Goal: Task Accomplishment & Management: Use online tool/utility

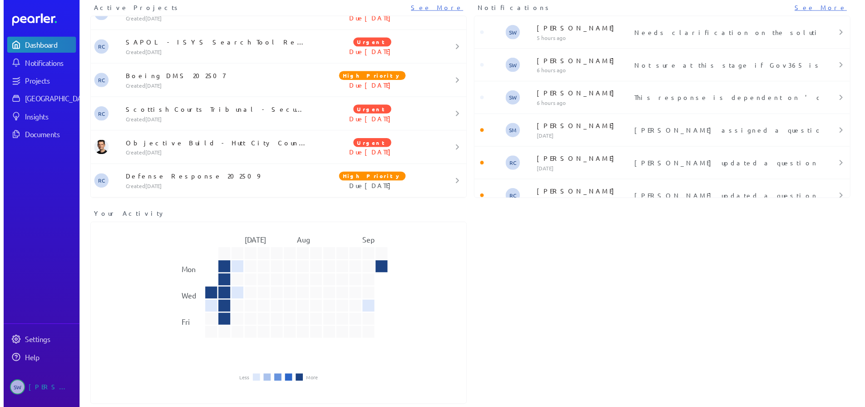
scroll to position [49, 0]
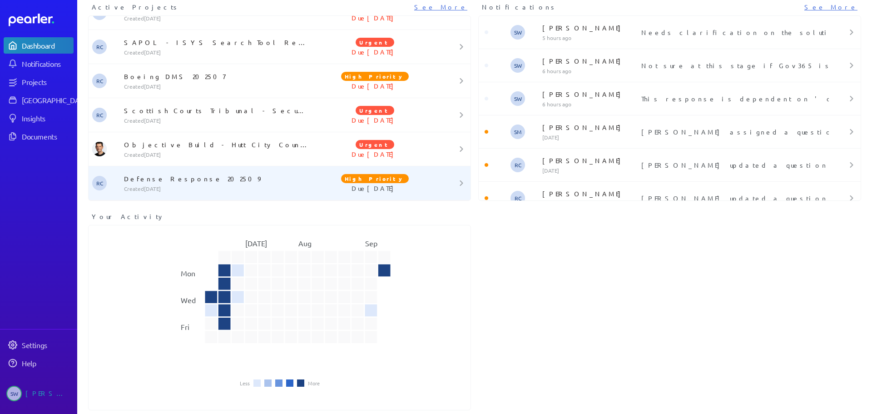
click at [149, 174] on p "Defense Response 202509" at bounding box center [217, 178] width 187 height 9
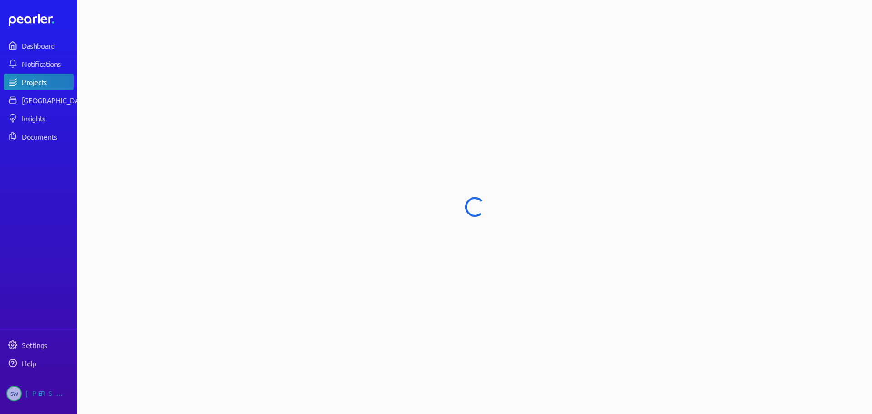
select select "****"
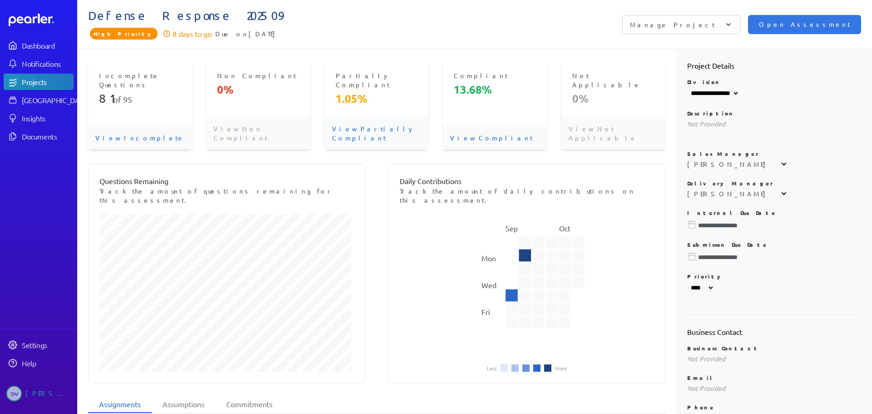
click at [109, 126] on p "View Incomplete" at bounding box center [140, 138] width 104 height 24
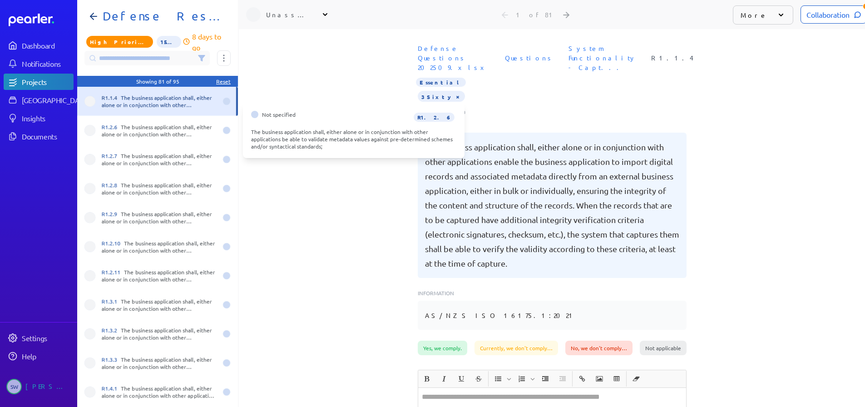
scroll to position [0, 7]
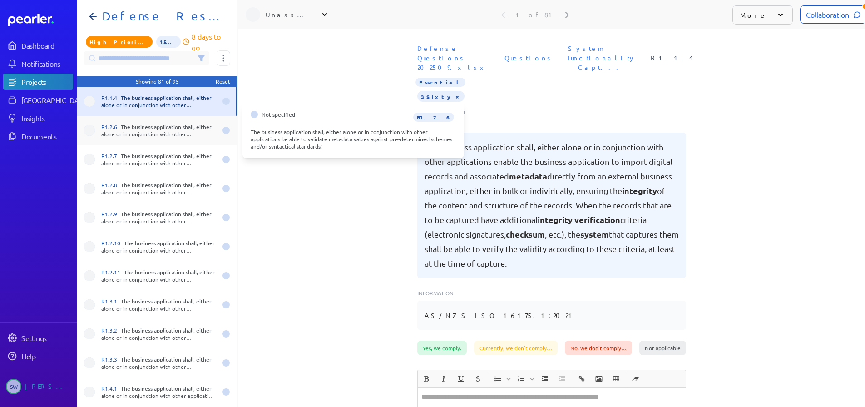
click at [137, 128] on div "R1.2.6 The business application shall, either alone or in conjunction with othe…" at bounding box center [158, 130] width 115 height 15
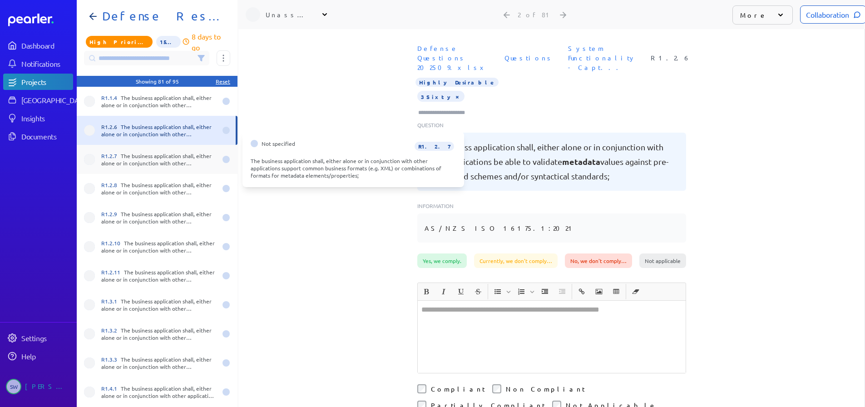
click at [133, 156] on div "R1.2.7 The business application shall, either alone or in conjunction with othe…" at bounding box center [158, 159] width 115 height 15
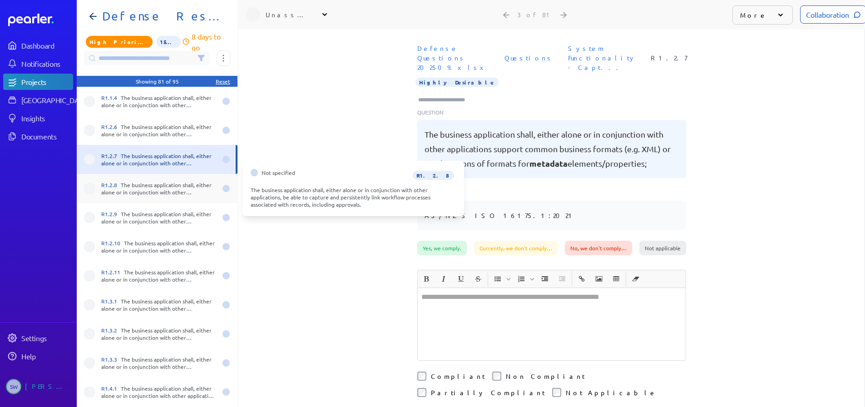
click at [136, 184] on div "R1.2.8 The business application shall, either alone or in conjunction with othe…" at bounding box center [158, 188] width 115 height 15
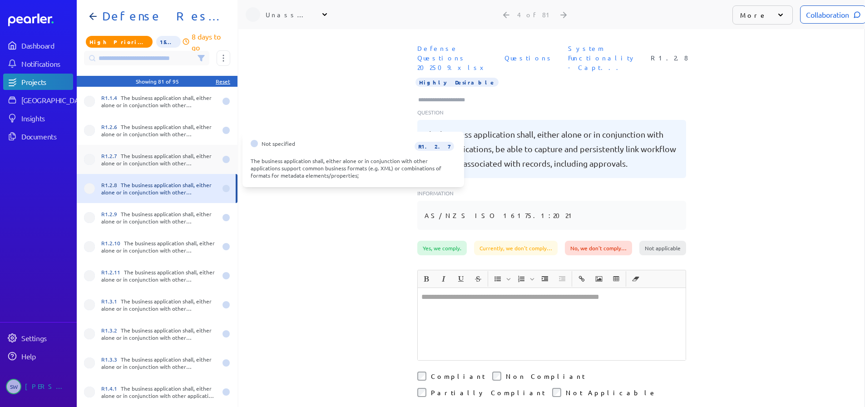
click at [125, 164] on div "R1.2.7 The business application shall, either alone or in conjunction with othe…" at bounding box center [158, 159] width 115 height 15
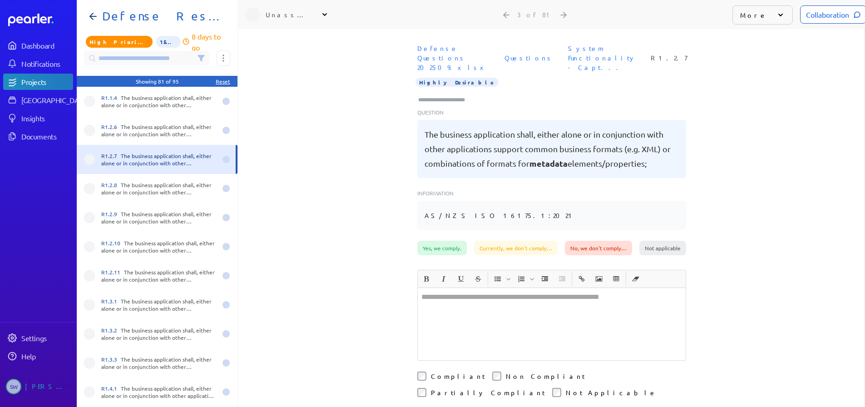
click at [129, 161] on div "R1.2.7 The business application shall, either alone or in conjunction with othe…" at bounding box center [158, 159] width 115 height 15
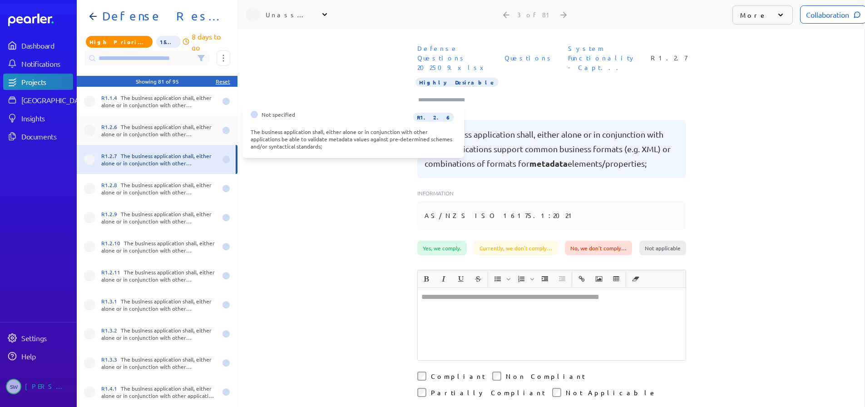
click at [139, 135] on div "R1.2.6 The business application shall, either alone or in conjunction with othe…" at bounding box center [158, 130] width 115 height 15
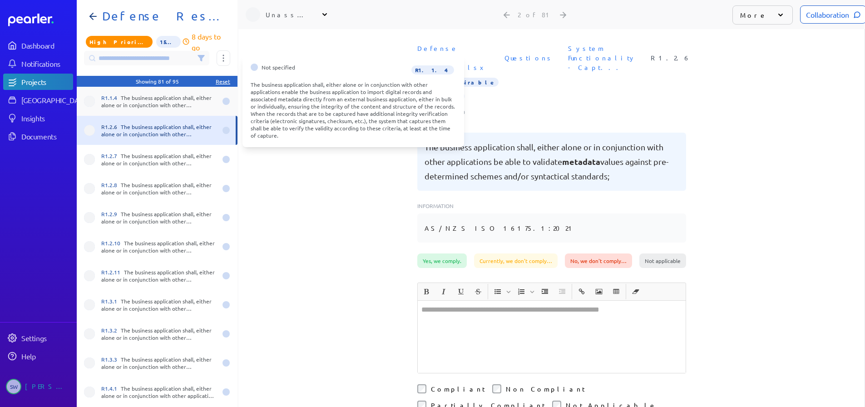
click at [153, 113] on div "R1.1.4 The business application shall, either alone or in conjunction with othe…" at bounding box center [157, 101] width 161 height 29
